Goal: Task Accomplishment & Management: Complete application form

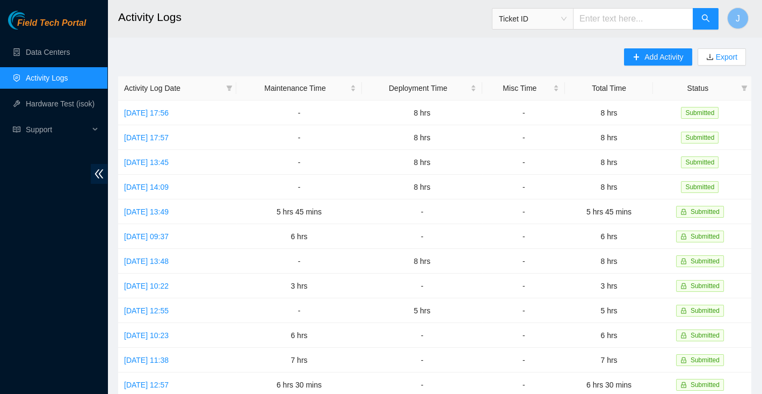
click at [656, 16] on input "text" at bounding box center [633, 18] width 120 height 21
paste input "B-V-5A8X7NF"
type input "B-V-5A8X7NF"
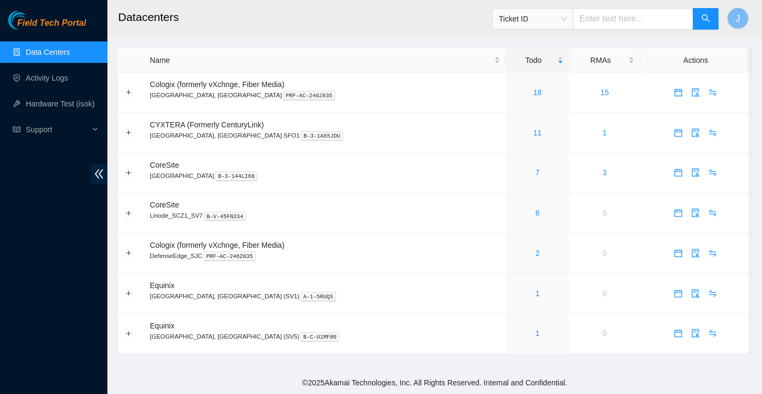
click at [46, 55] on link "Data Centers" at bounding box center [48, 52] width 44 height 9
click at [39, 78] on link "Activity Logs" at bounding box center [47, 78] width 42 height 9
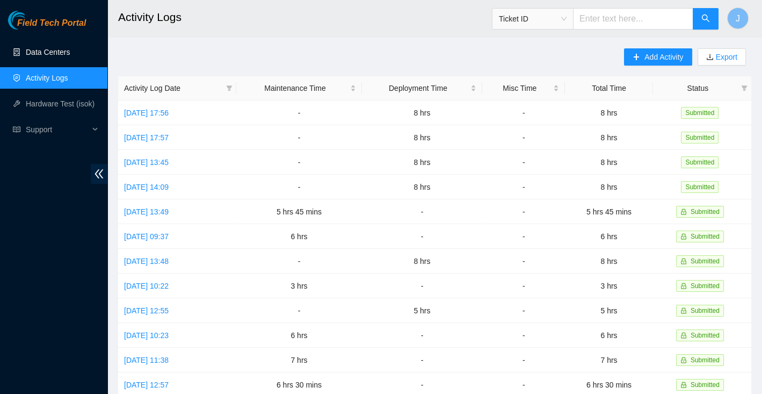
click at [54, 52] on link "Data Centers" at bounding box center [48, 52] width 44 height 9
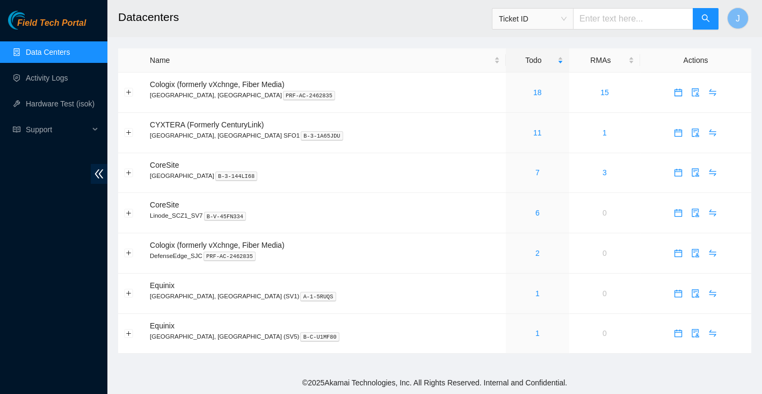
click at [620, 17] on input "text" at bounding box center [633, 18] width 120 height 21
paste input "B-V-5A8X7NF"
type input "B-V-5A8X7NF"
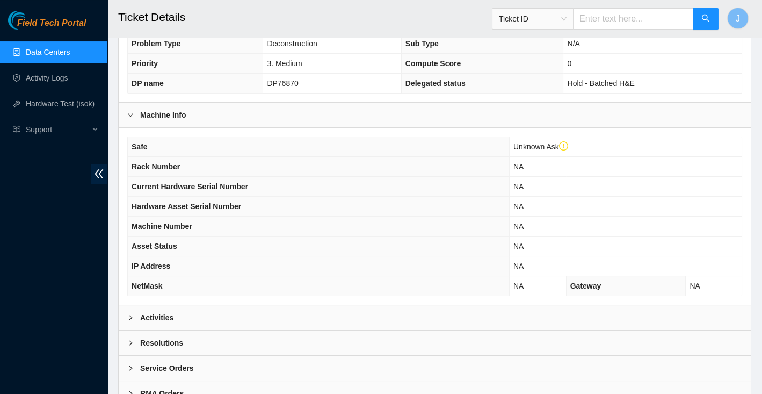
scroll to position [300, 0]
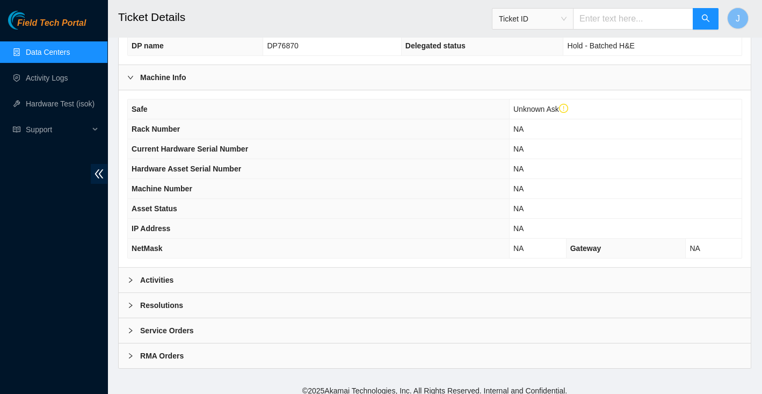
click at [158, 299] on b "Resolutions" at bounding box center [161, 305] width 43 height 12
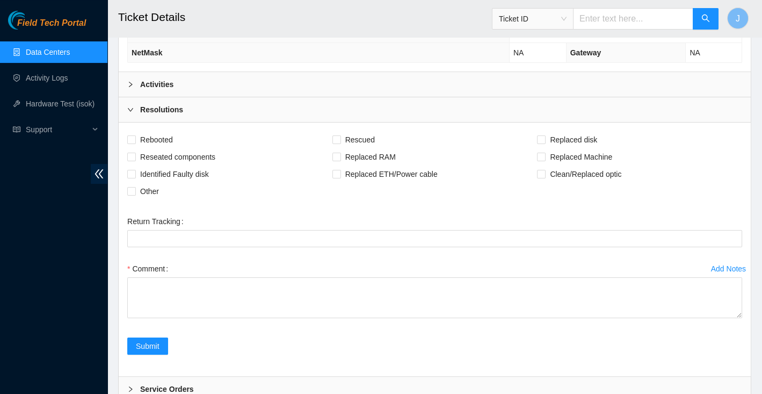
scroll to position [495, 0]
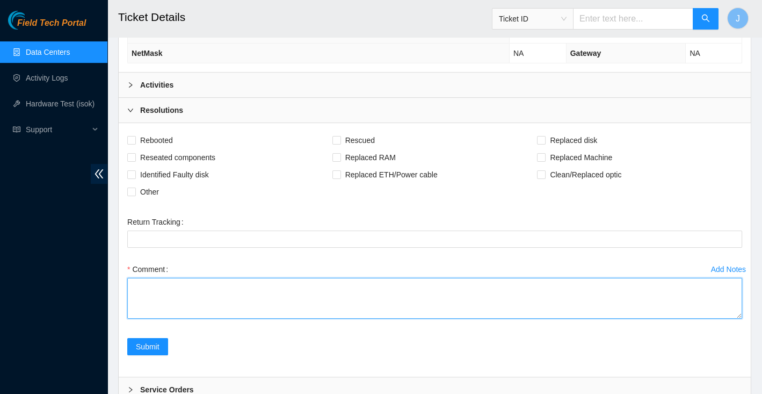
click at [185, 289] on textarea "Comment" at bounding box center [434, 298] width 615 height 41
paste textarea "RMA#: B-V-5A8YWTX  Server machine Serial Numbers: CT-4150609-00541 CT-4150609-0…"
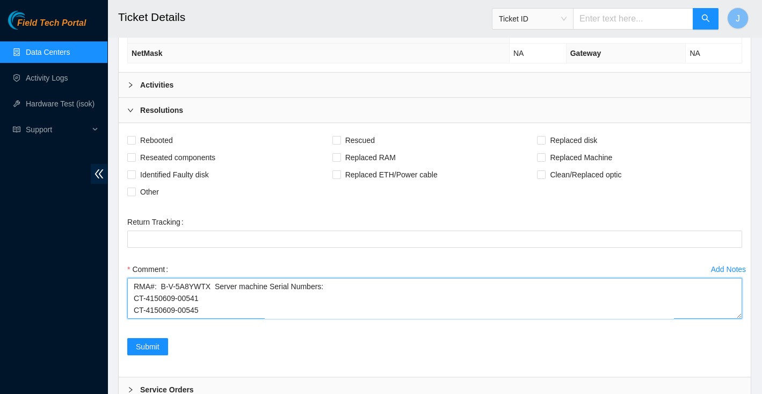
scroll to position [489, 0]
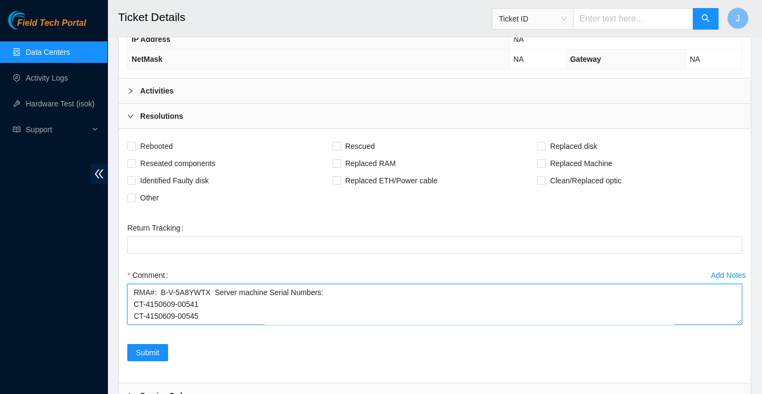
click at [219, 284] on textarea "RMA#: B-V-5A8YWTX  Server machine Serial Numbers: CT-4150609-00541 CT-4150609-0…" at bounding box center [434, 304] width 615 height 41
click at [218, 284] on textarea "RMA#: B-V-5A8YWTX  Server machine Serial Numbers: CT-4150609-00541 CT-4150609-0…" at bounding box center [434, 304] width 615 height 41
type textarea "RMA#: B-V-5A8YWTX Server machine Serial Numbers: CT-4150609-00541 CT-4150609-00…"
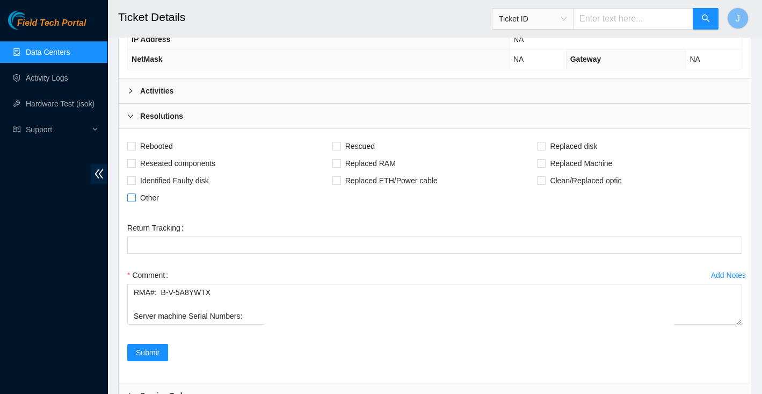
click at [133, 194] on span at bounding box center [131, 197] width 9 height 9
click at [133, 194] on input "Other" at bounding box center [131, 197] width 8 height 8
checkbox input "true"
click at [147, 346] on span "Submit" at bounding box center [148, 352] width 24 height 12
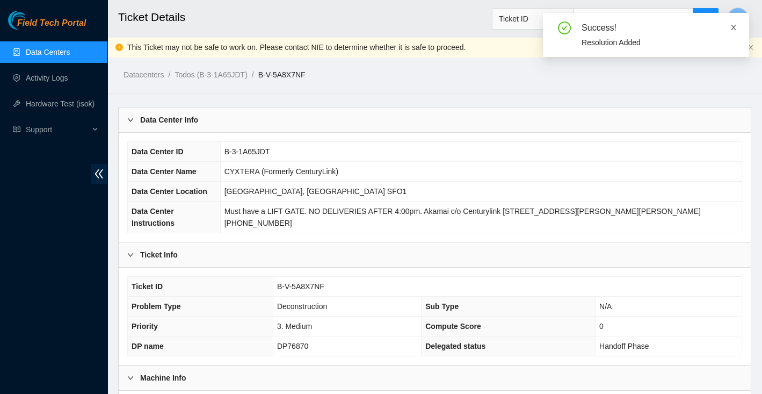
click at [734, 27] on icon "close" at bounding box center [734, 28] width 8 height 8
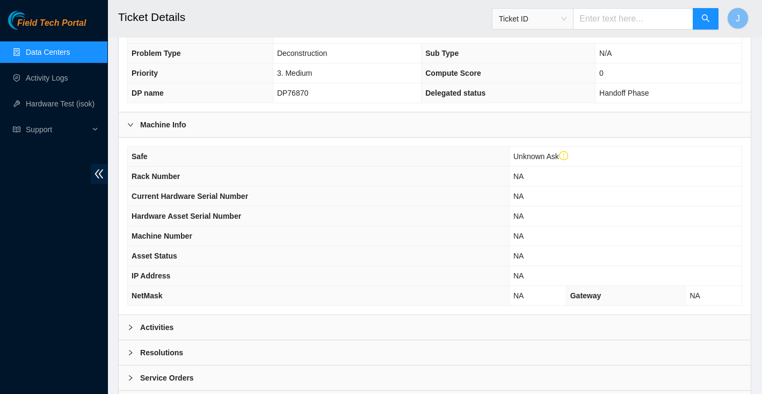
scroll to position [300, 0]
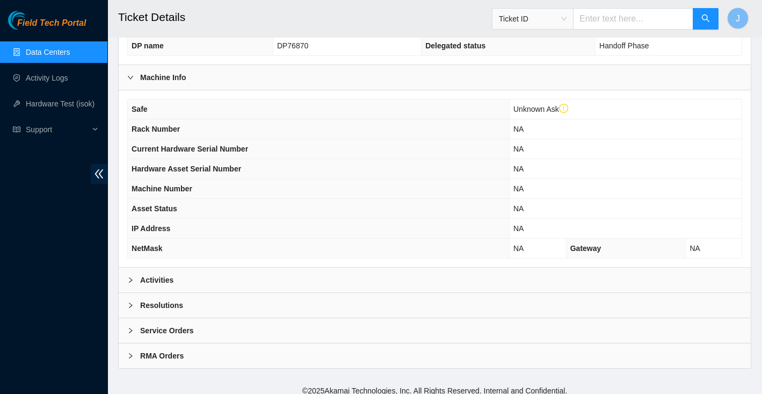
click at [172, 300] on b "Resolutions" at bounding box center [161, 305] width 43 height 12
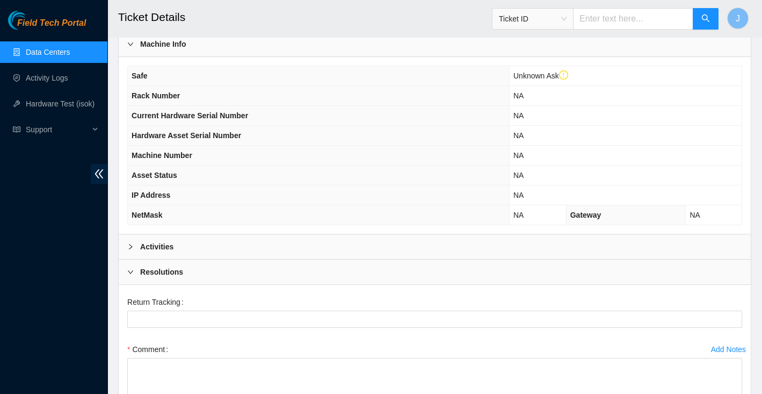
scroll to position [321, 0]
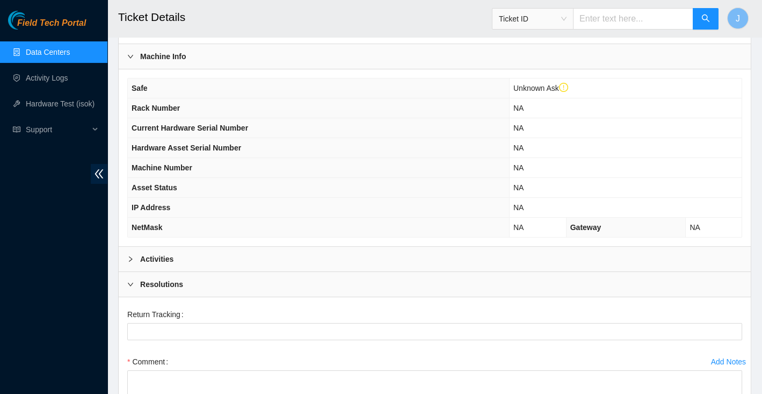
click at [209, 247] on div "Activities" at bounding box center [435, 259] width 632 height 25
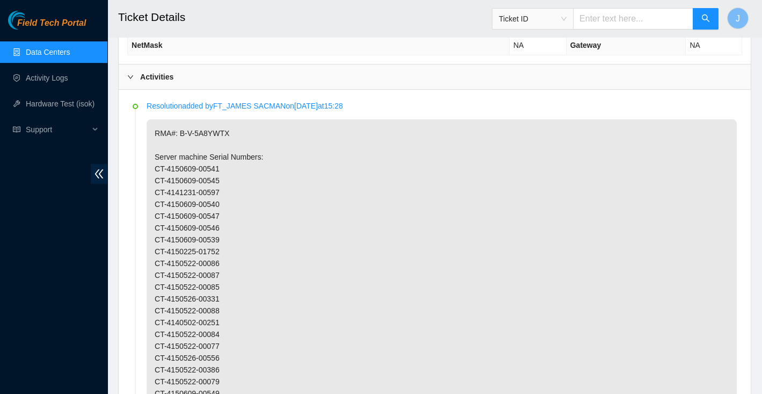
scroll to position [505, 0]
